Goal: Contribute content

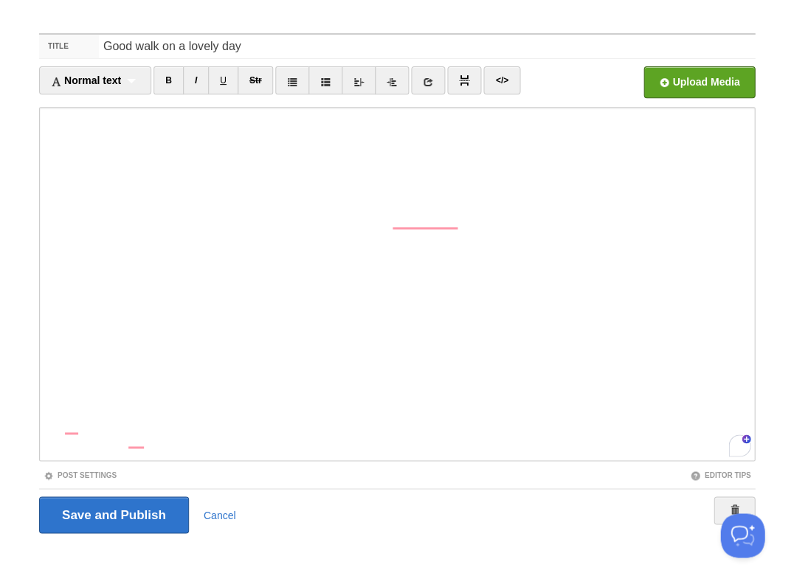
scroll to position [252, 0]
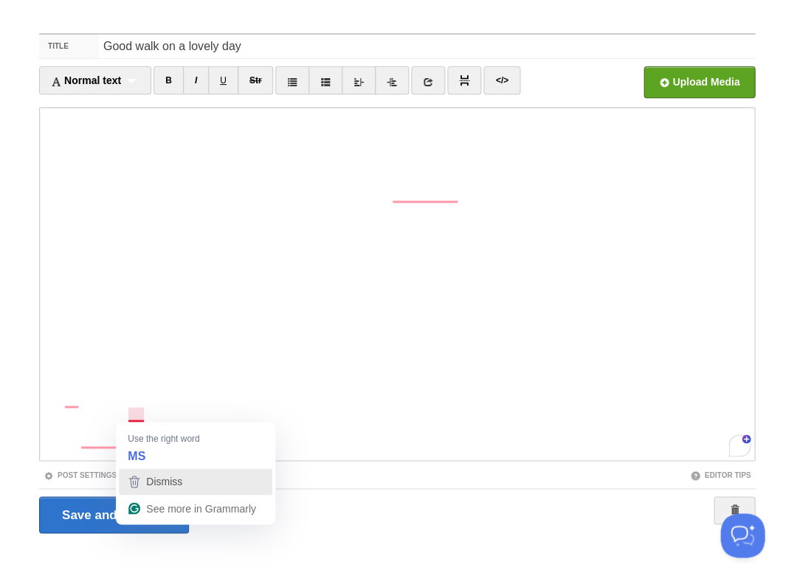
click at [141, 479] on icon "button" at bounding box center [134, 482] width 18 height 18
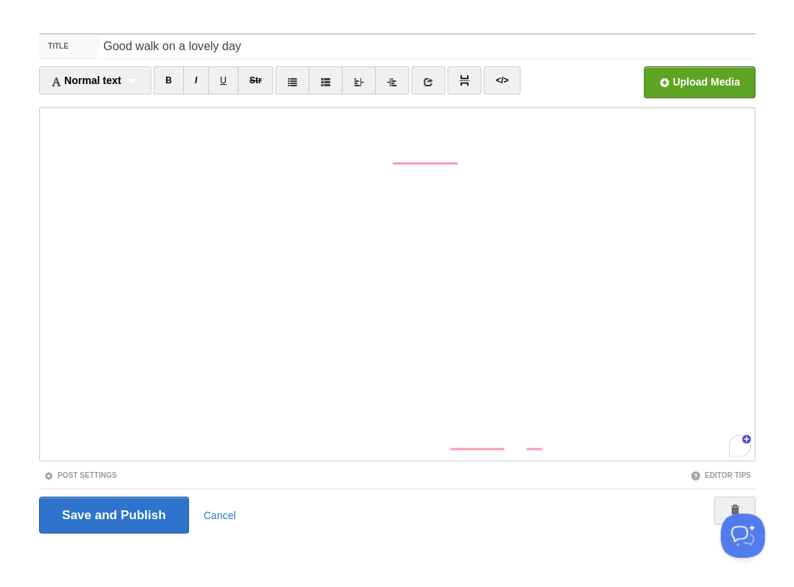
scroll to position [292, 0]
click at [738, 448] on div "3" at bounding box center [739, 445] width 16 height 16
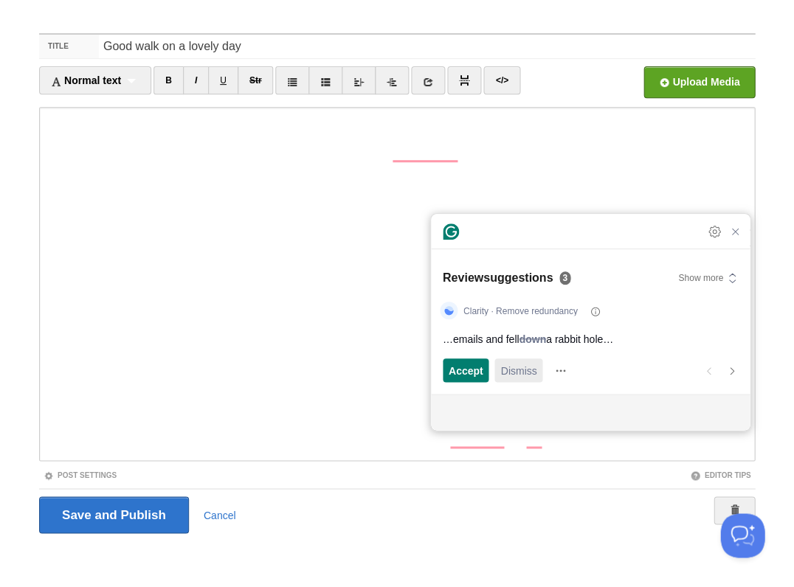
click at [514, 369] on span "Dismiss" at bounding box center [518, 370] width 36 height 15
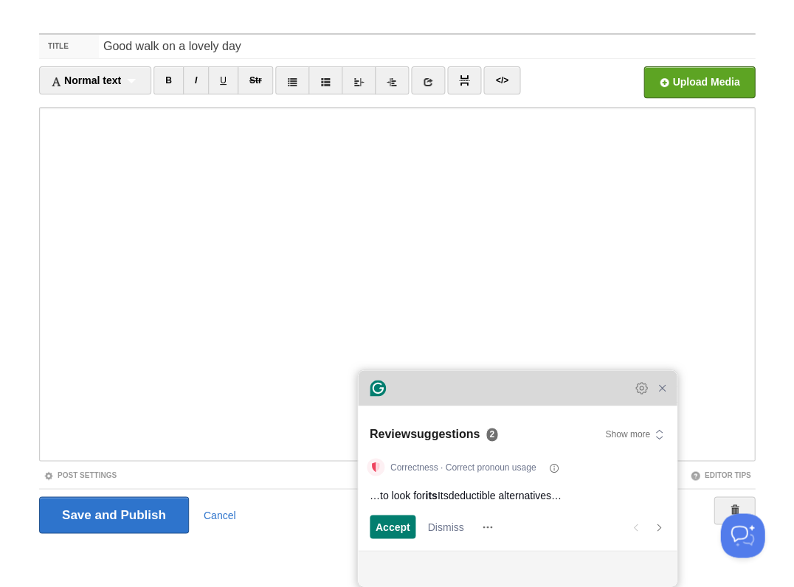
scroll to position [156, 0]
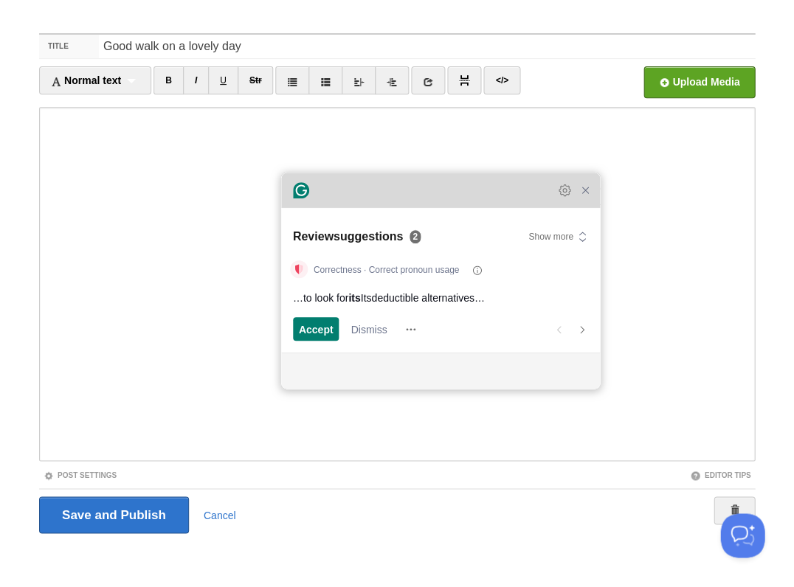
click at [355, 204] on div "Grammarly Assistant Dismissing suggestion Review suggestions 2 Show more Correc…" at bounding box center [440, 281] width 319 height 216
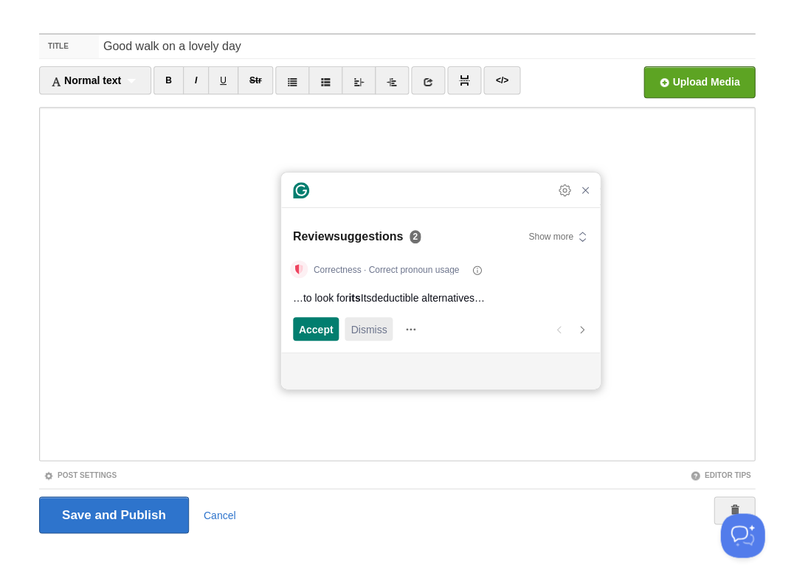
click at [363, 333] on span "Dismiss" at bounding box center [368, 329] width 36 height 15
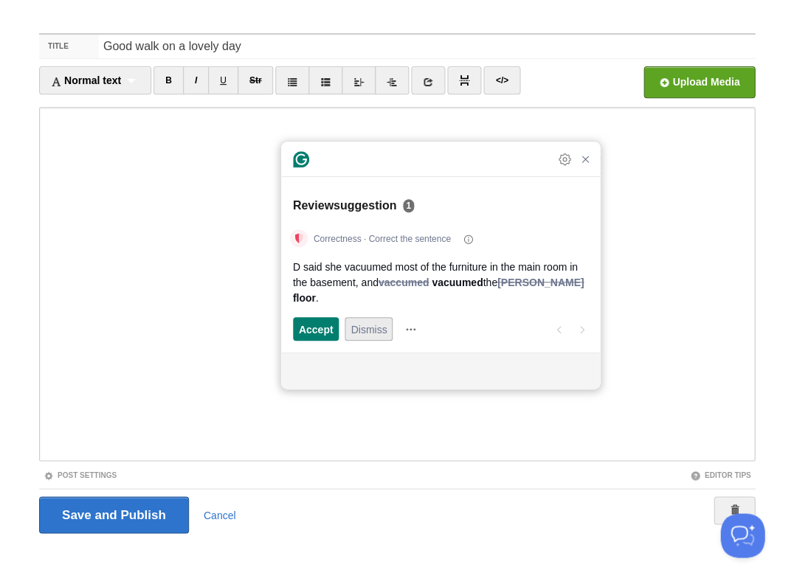
scroll to position [292, 0]
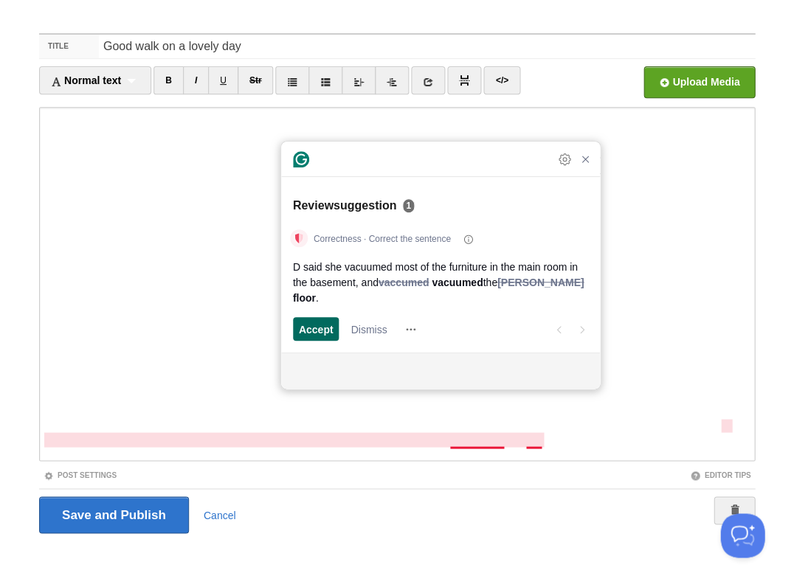
click at [327, 328] on span "Accept" at bounding box center [316, 329] width 35 height 15
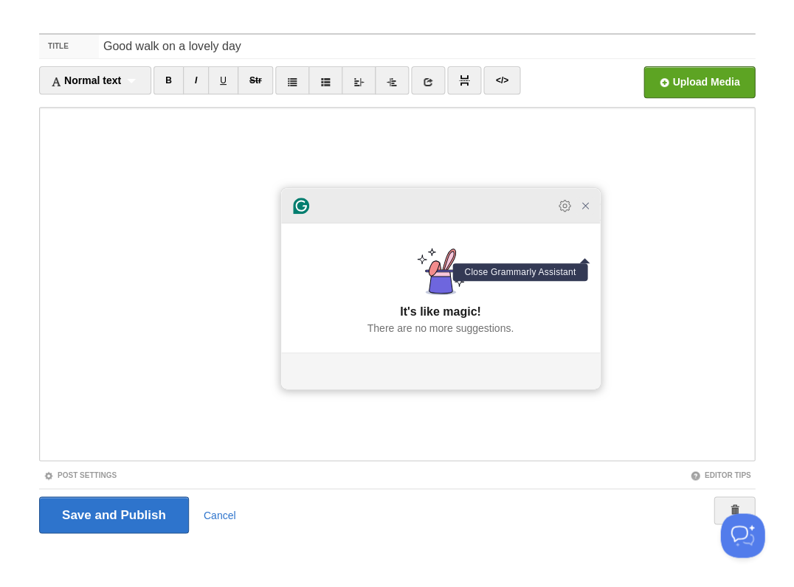
click at [586, 215] on icon "Close Grammarly Assistant" at bounding box center [585, 206] width 18 height 18
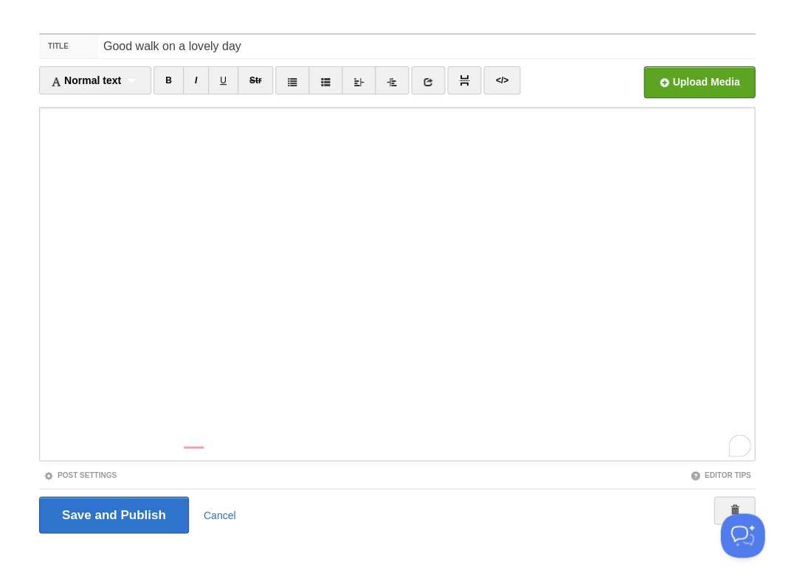
scroll to position [332, 0]
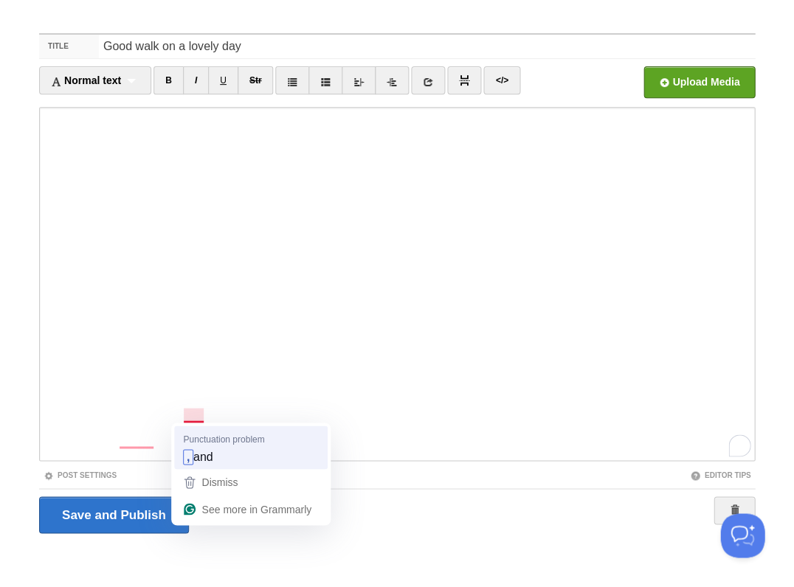
click at [197, 443] on div "Punctuation problem , and" at bounding box center [250, 446] width 159 height 46
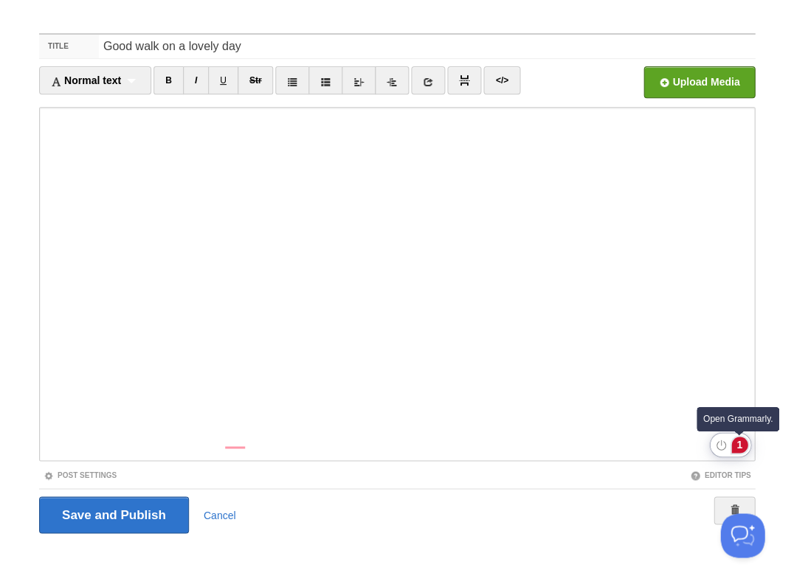
click at [738, 445] on div "1" at bounding box center [739, 445] width 16 height 16
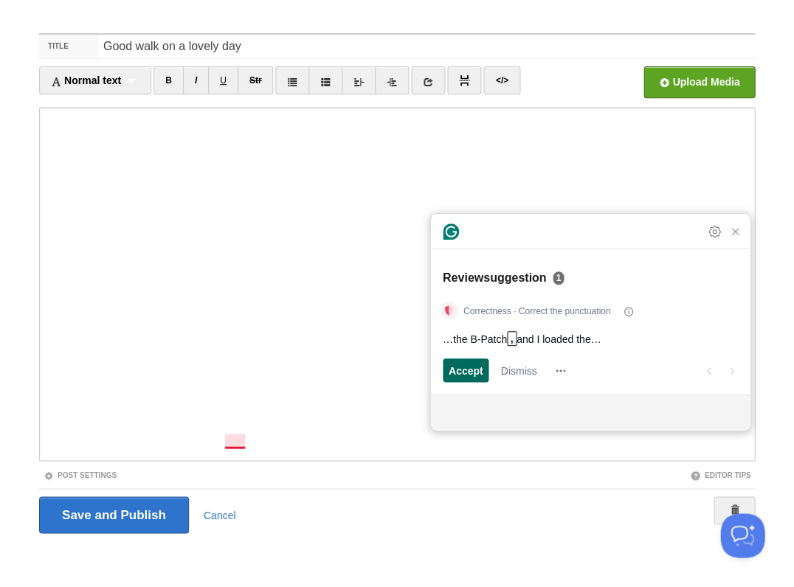
click at [476, 366] on span "Accept" at bounding box center [466, 370] width 35 height 15
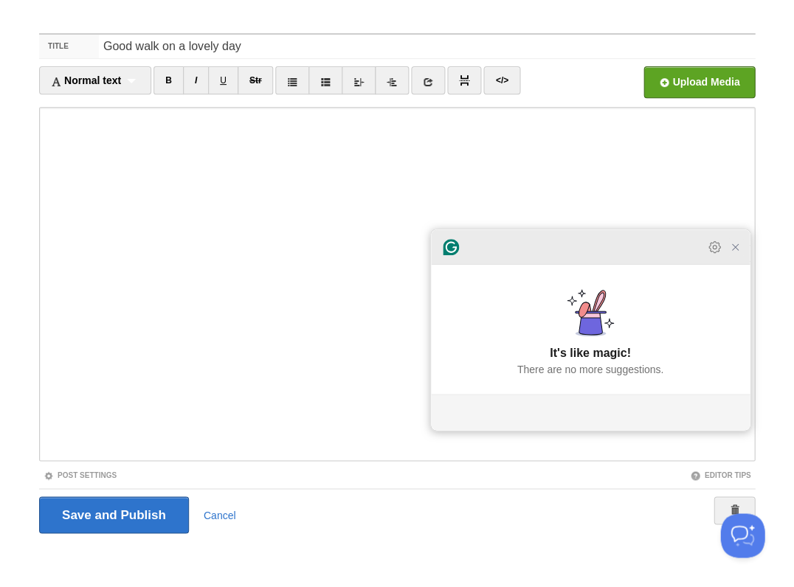
click at [731, 253] on icon "Close Grammarly Assistant" at bounding box center [735, 247] width 12 height 12
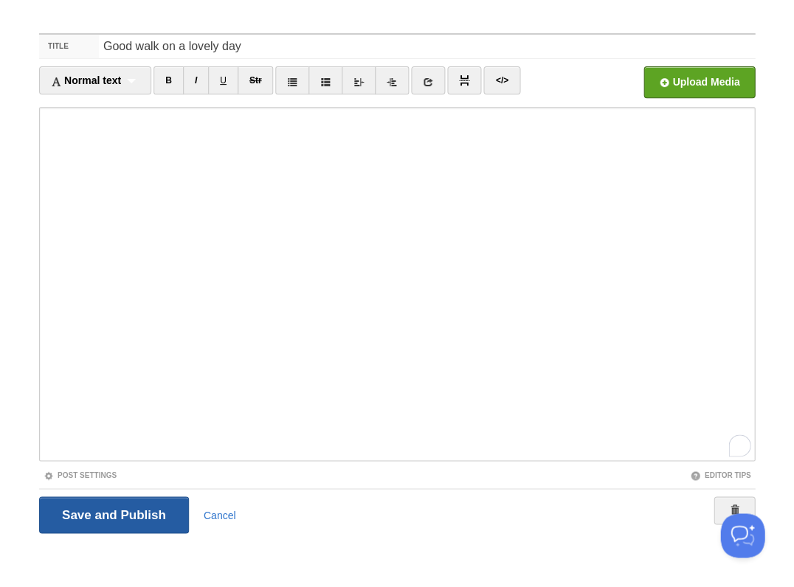
click at [112, 513] on input "Save and Publish" at bounding box center [114, 514] width 150 height 37
click at [77, 497] on input "Save and Publish" at bounding box center [114, 514] width 150 height 37
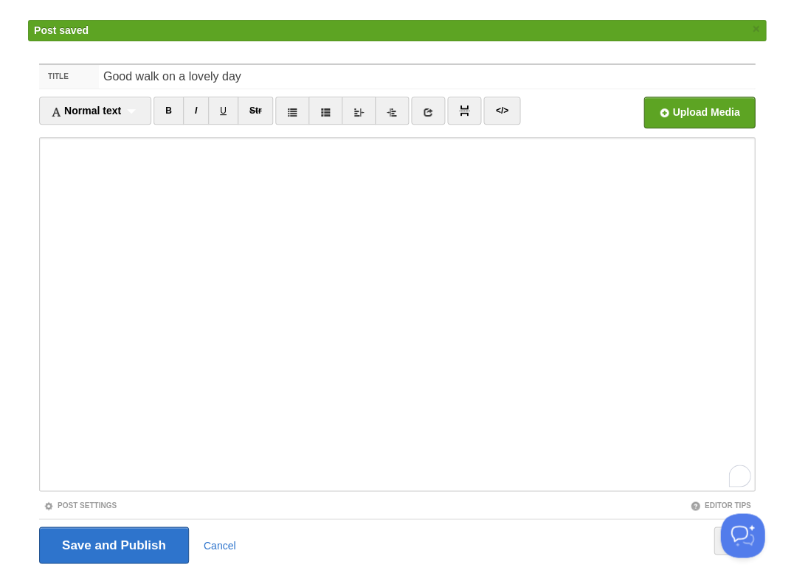
scroll to position [330, 0]
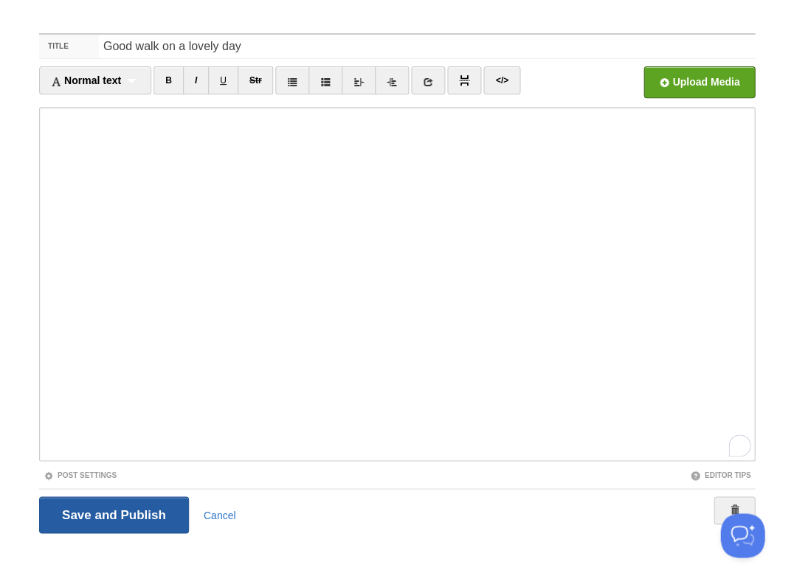
click at [125, 519] on input "Save and Publish" at bounding box center [114, 514] width 150 height 37
click at [113, 513] on input "Save and Publish" at bounding box center [114, 514] width 150 height 37
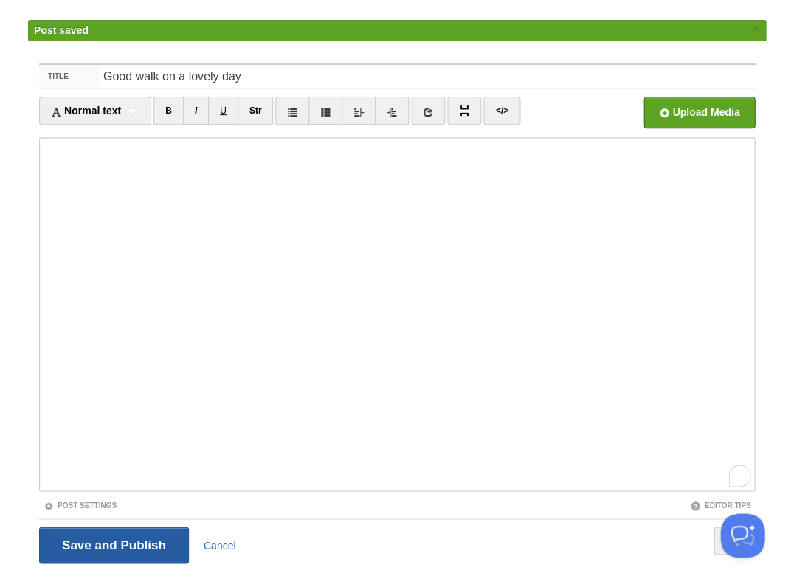
click at [112, 543] on input "Save and Publish" at bounding box center [114, 545] width 150 height 37
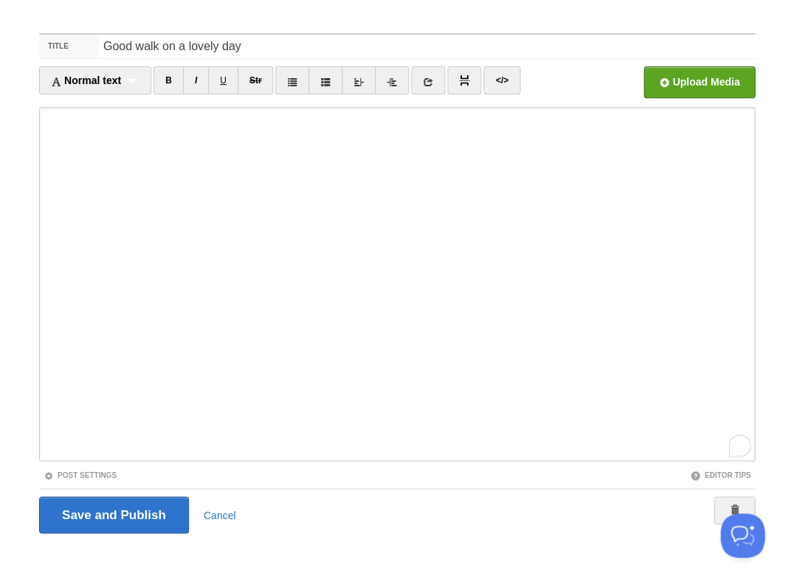
click at [90, 14] on body "Dashboard Logout Post saved × Post saved × Post saved × Post saved × Post saved…" at bounding box center [397, 277] width 794 height 624
click at [104, 505] on input "Save and Publish" at bounding box center [114, 514] width 150 height 37
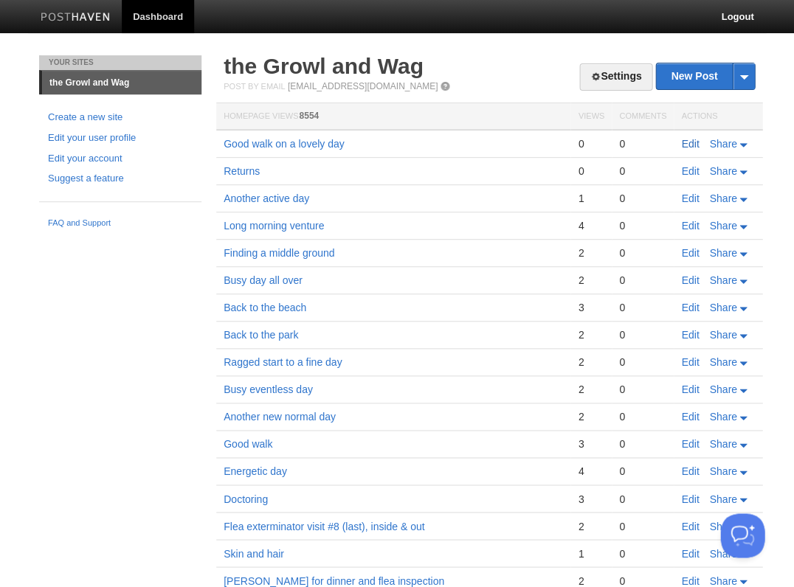
click at [685, 139] on link "Edit" at bounding box center [690, 144] width 18 height 12
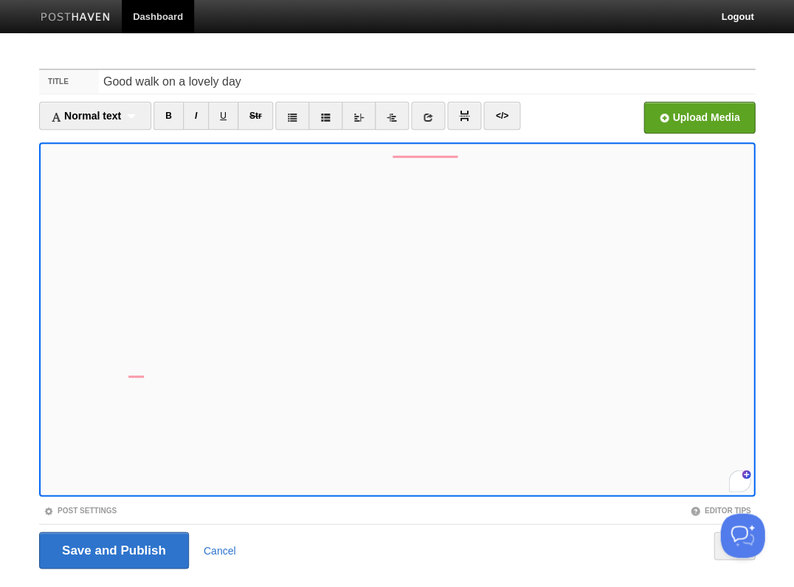
scroll to position [35, 0]
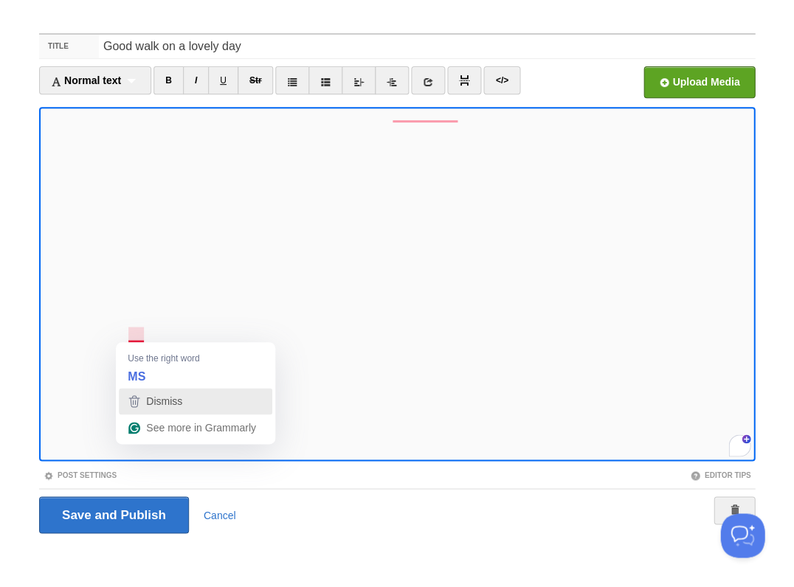
click at [146, 401] on span "Dismiss" at bounding box center [164, 401] width 36 height 12
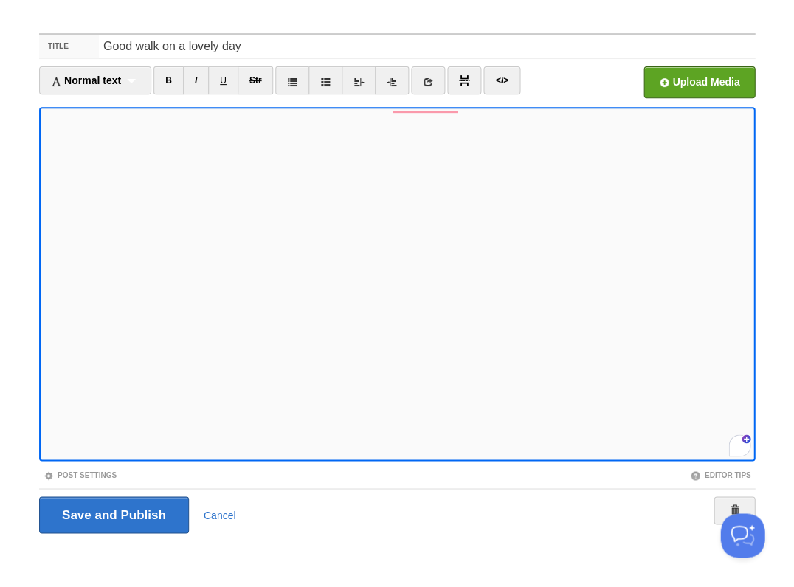
scroll to position [347, 0]
click at [739, 446] on div "2" at bounding box center [739, 445] width 16 height 16
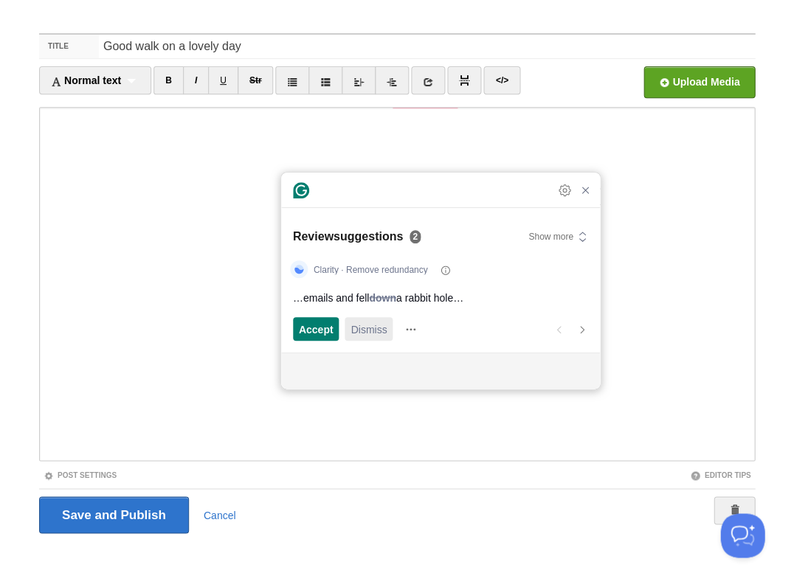
click at [364, 334] on span "Dismiss" at bounding box center [368, 329] width 36 height 15
click at [363, 331] on span "Dismiss" at bounding box center [368, 329] width 36 height 15
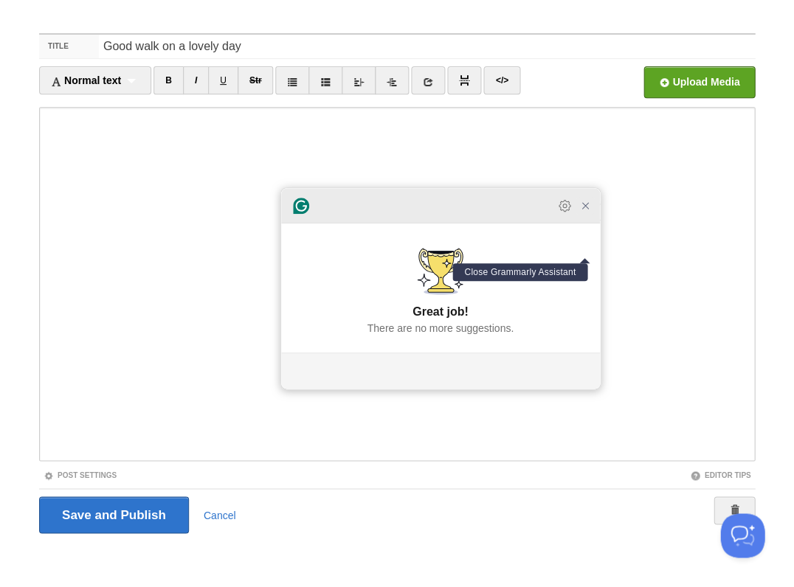
click at [584, 212] on icon "Close Grammarly Assistant" at bounding box center [585, 206] width 12 height 12
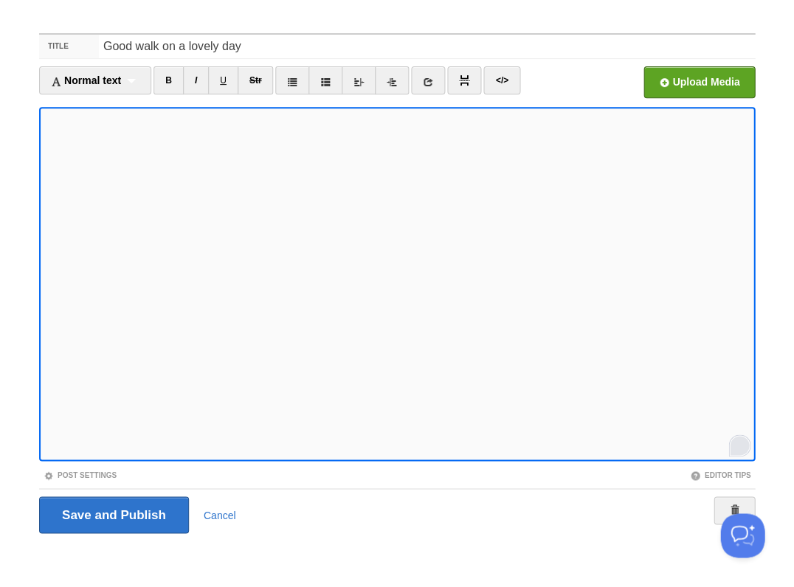
scroll to position [347, 0]
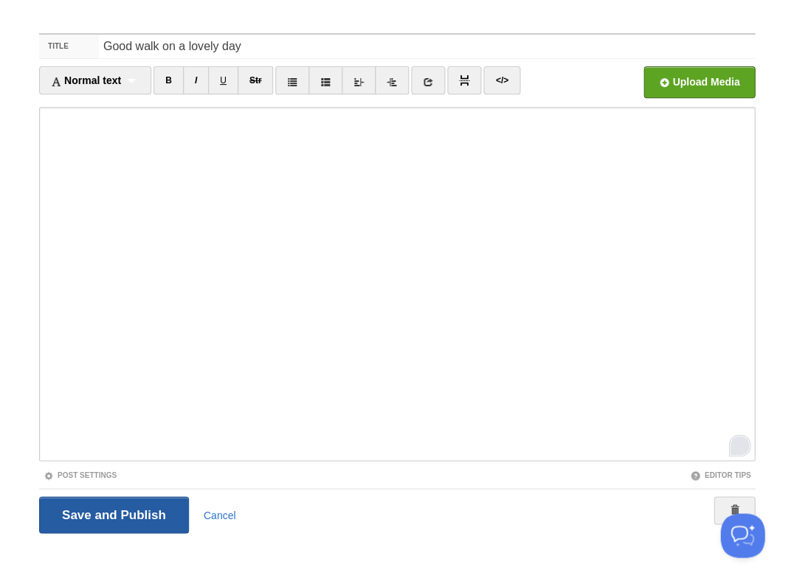
click at [118, 513] on input "Save and Publish" at bounding box center [114, 514] width 150 height 37
click at [126, 516] on input "Save and Publish" at bounding box center [114, 514] width 150 height 37
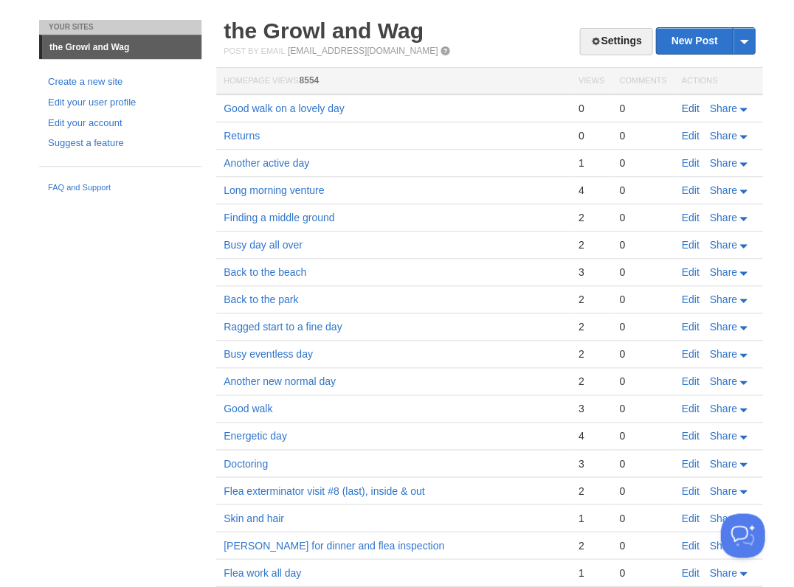
click at [690, 105] on link "Edit" at bounding box center [690, 109] width 18 height 12
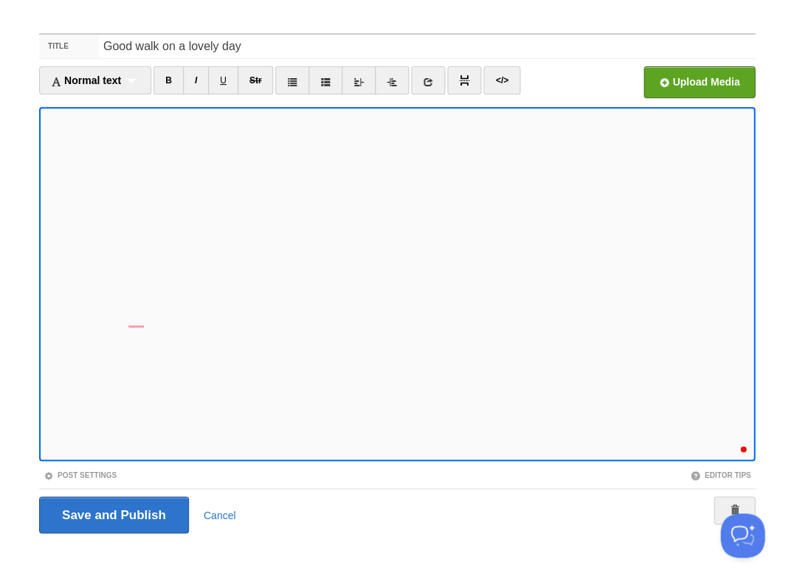
scroll to position [360, 0]
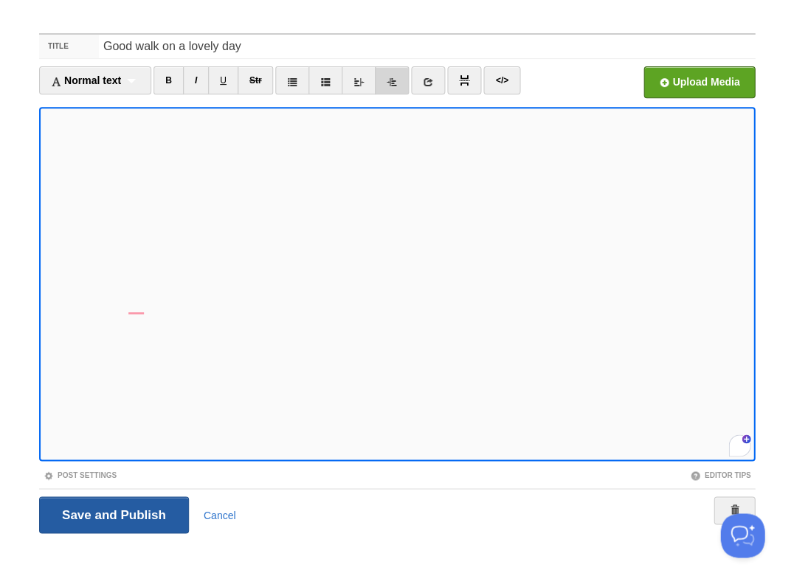
click at [112, 513] on input "Save and Publish" at bounding box center [114, 514] width 150 height 37
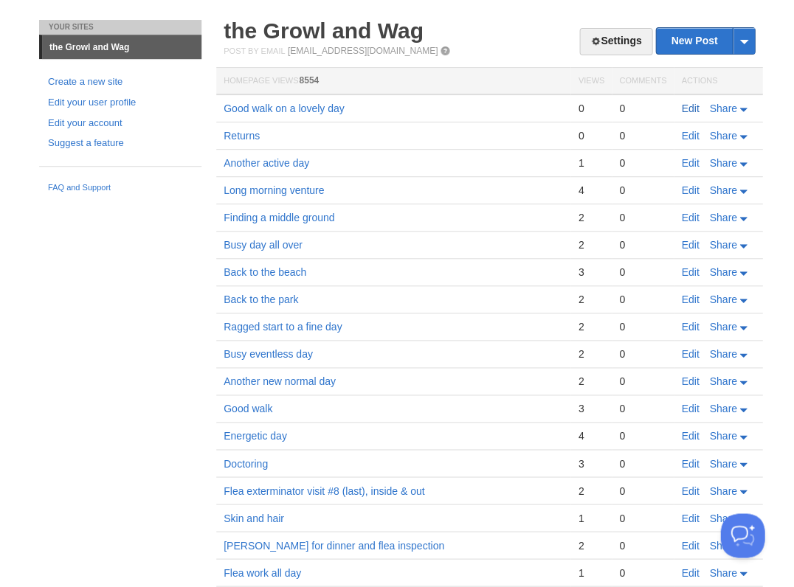
click at [690, 109] on link "Edit" at bounding box center [690, 109] width 18 height 12
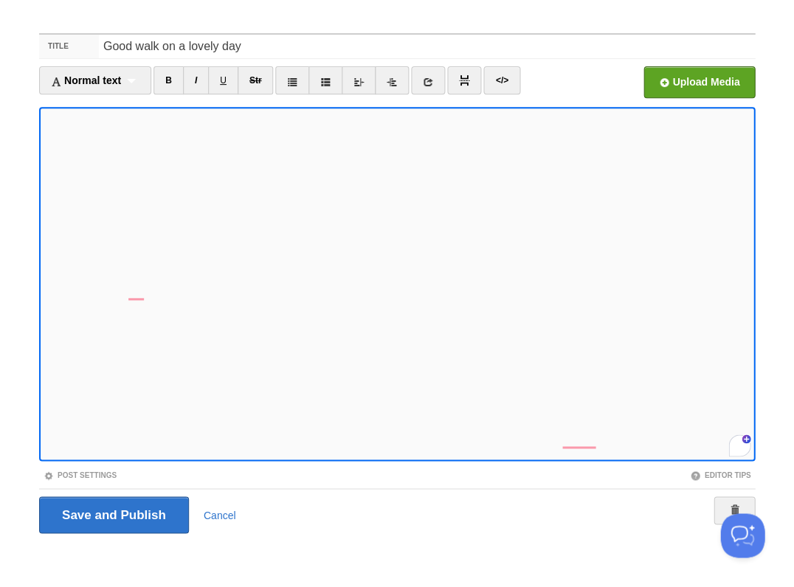
scroll to position [401, 0]
click at [112, 513] on input "Save and Publish" at bounding box center [114, 514] width 150 height 37
